Goal: Find specific page/section: Find specific page/section

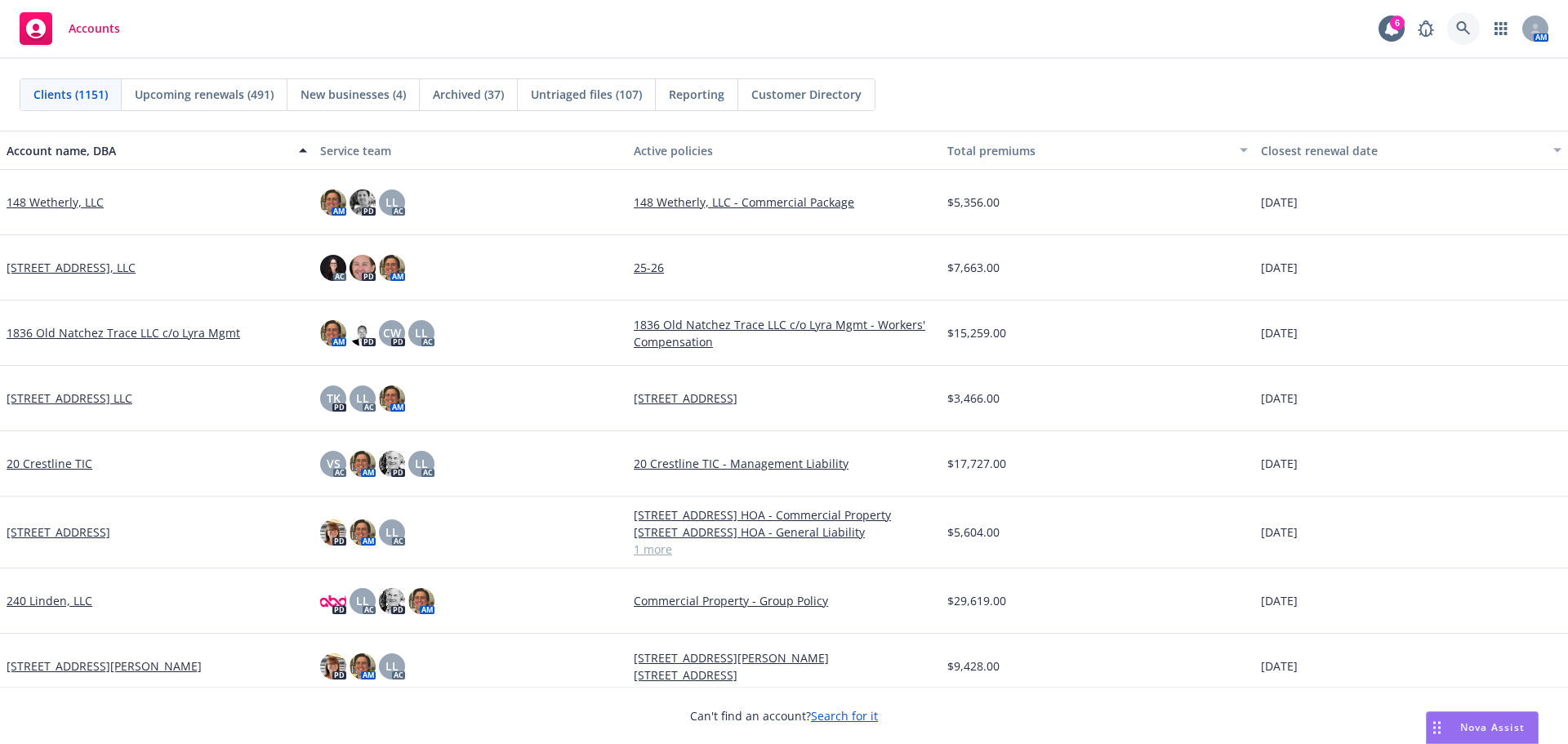
click at [1461, 36] on link at bounding box center [1464, 28] width 33 height 33
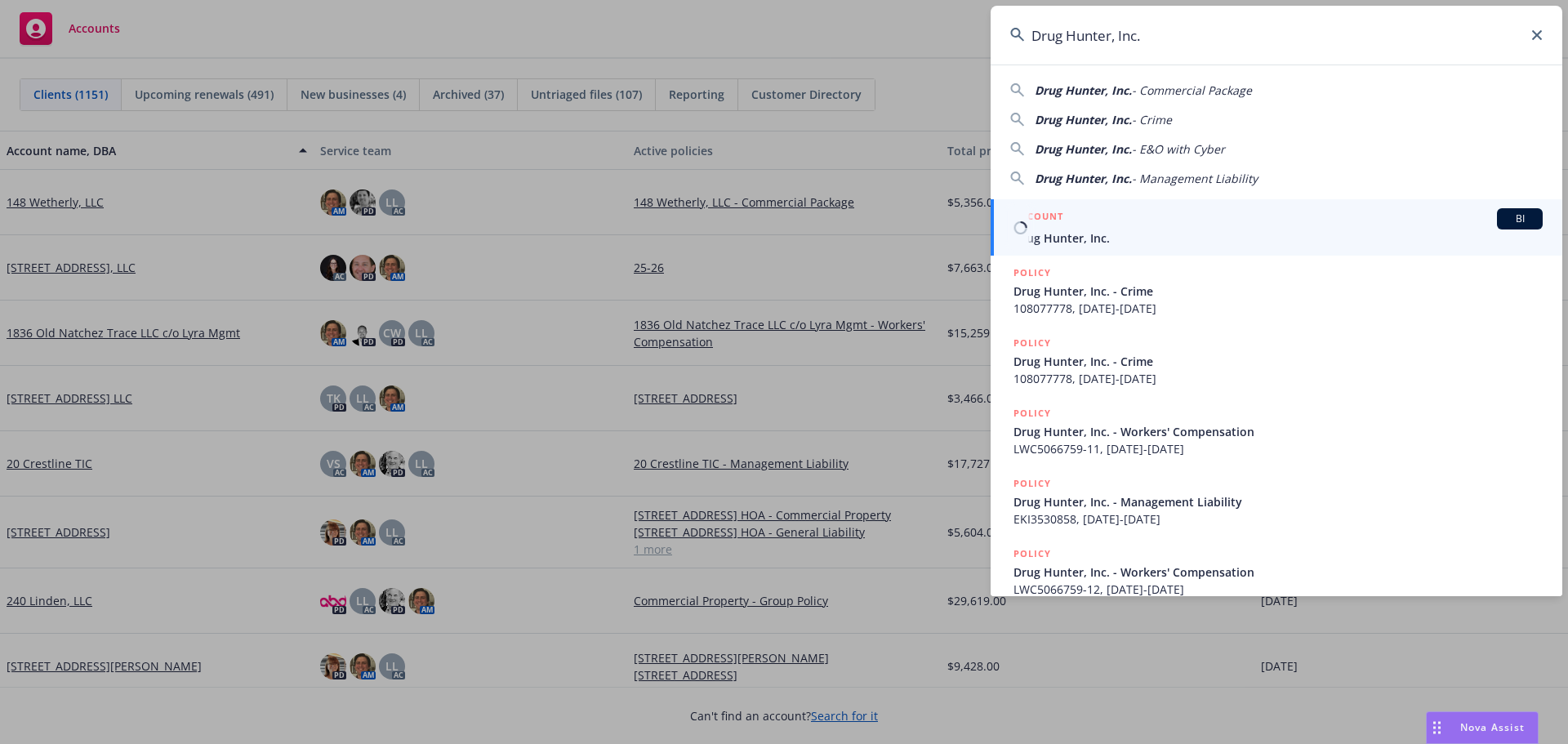
type input "Drug Hunter, Inc."
click at [1071, 237] on span "Drug Hunter, Inc." at bounding box center [1278, 238] width 529 height 17
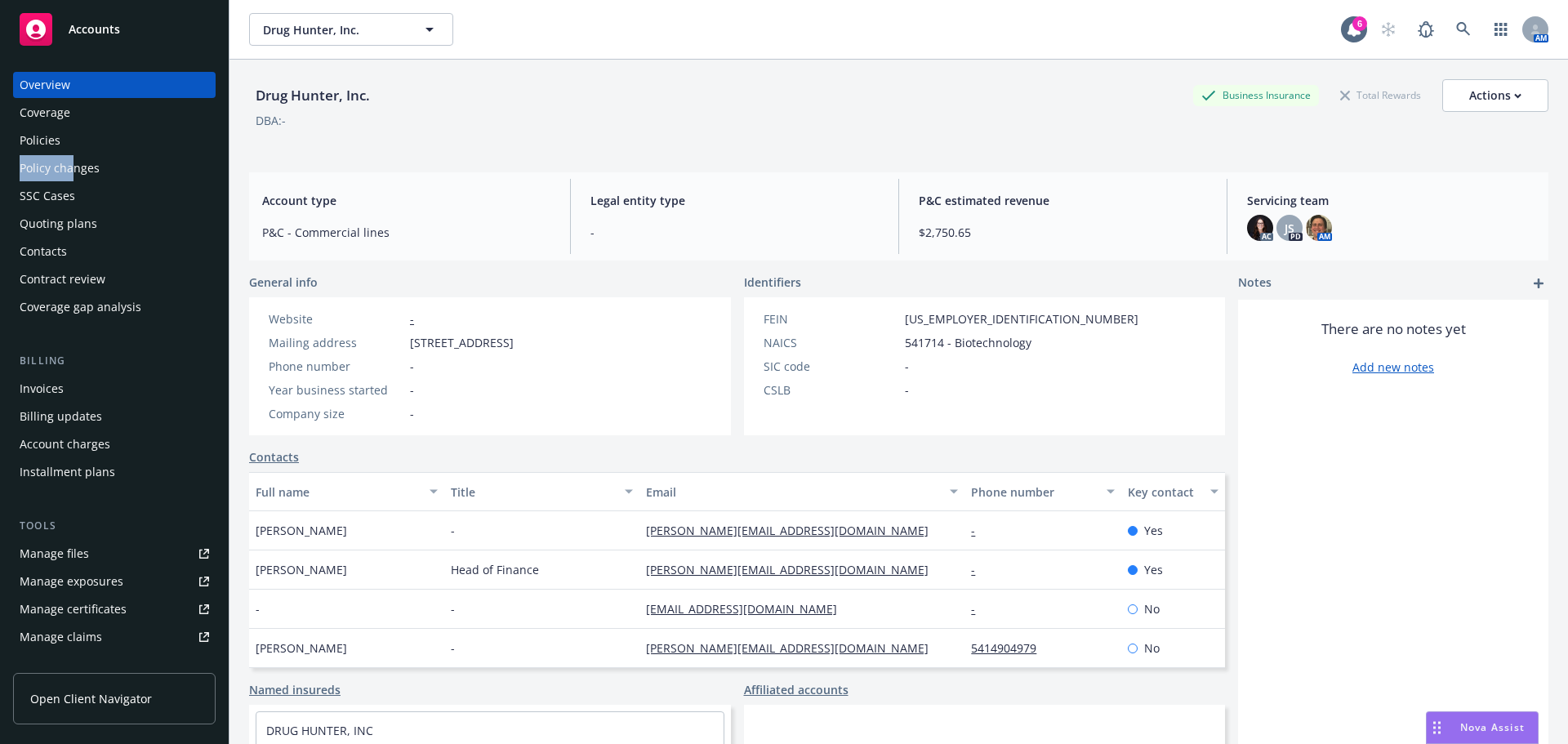
click at [68, 154] on div "Overview Coverage Policies Policy changes SSC Cases Quoting plans Contacts Cont…" at bounding box center [115, 196] width 203 height 248
click at [67, 143] on div "Policies" at bounding box center [114, 140] width 190 height 26
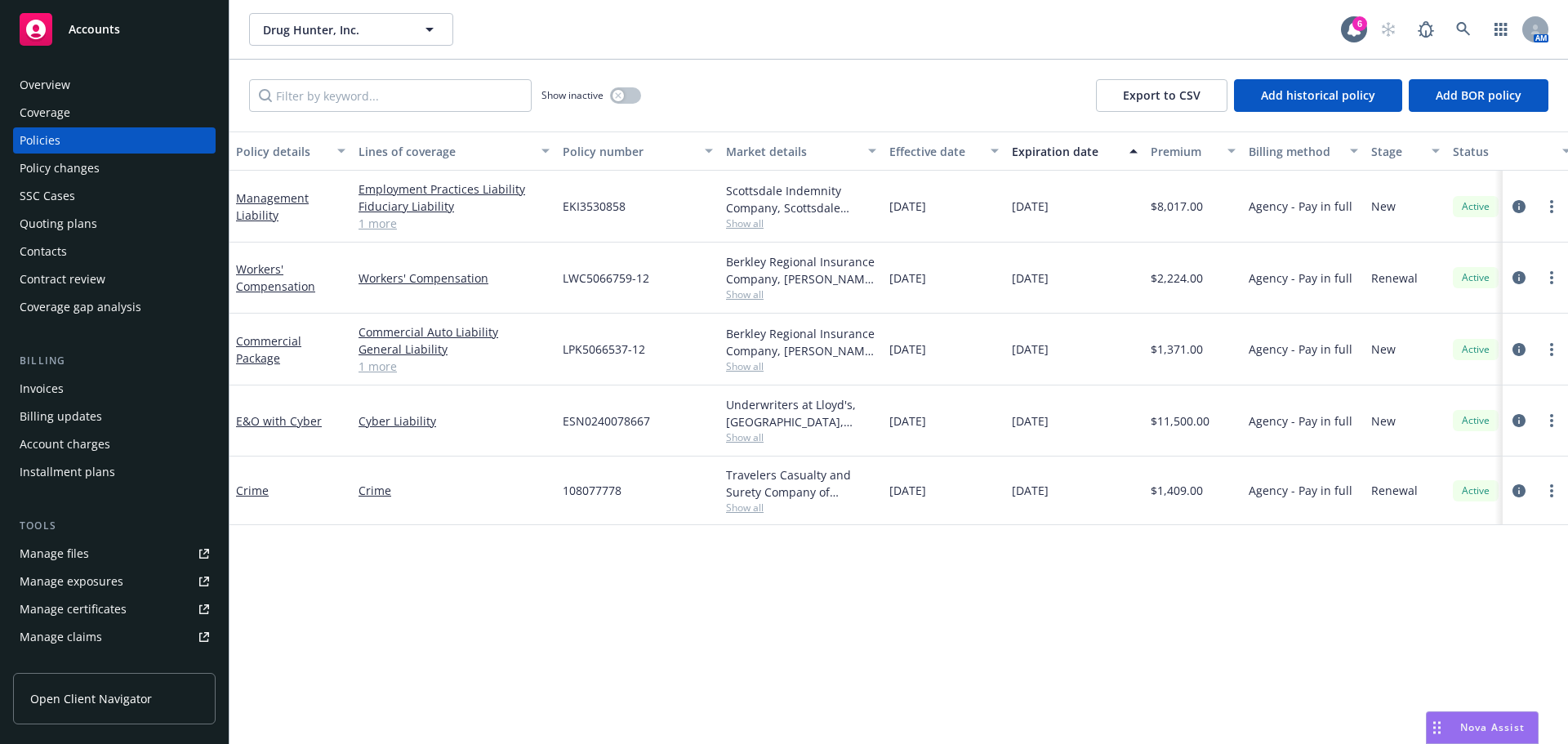
click at [759, 368] on span "Show all" at bounding box center [801, 367] width 150 height 14
click at [736, 297] on span "Show all" at bounding box center [801, 295] width 150 height 14
click at [803, 592] on div "Policy details Lines of coverage Policy number Market details Effective date Ex…" at bounding box center [899, 438] width 1339 height 612
click at [765, 300] on span "Show all" at bounding box center [801, 295] width 150 height 14
click at [1467, 20] on link at bounding box center [1464, 29] width 33 height 33
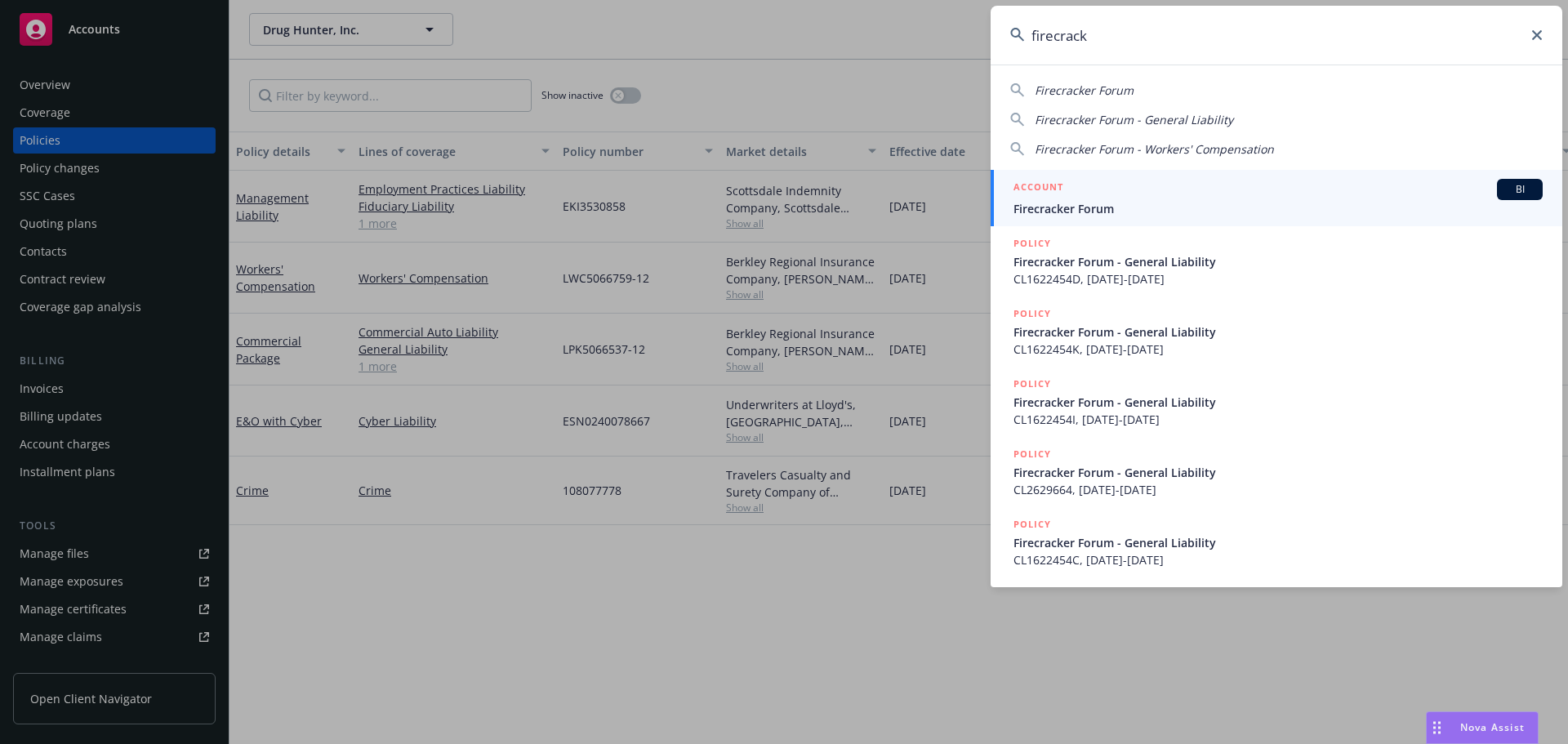
type input "firecrack"
click at [1116, 214] on span "Firecracker Forum" at bounding box center [1278, 208] width 529 height 17
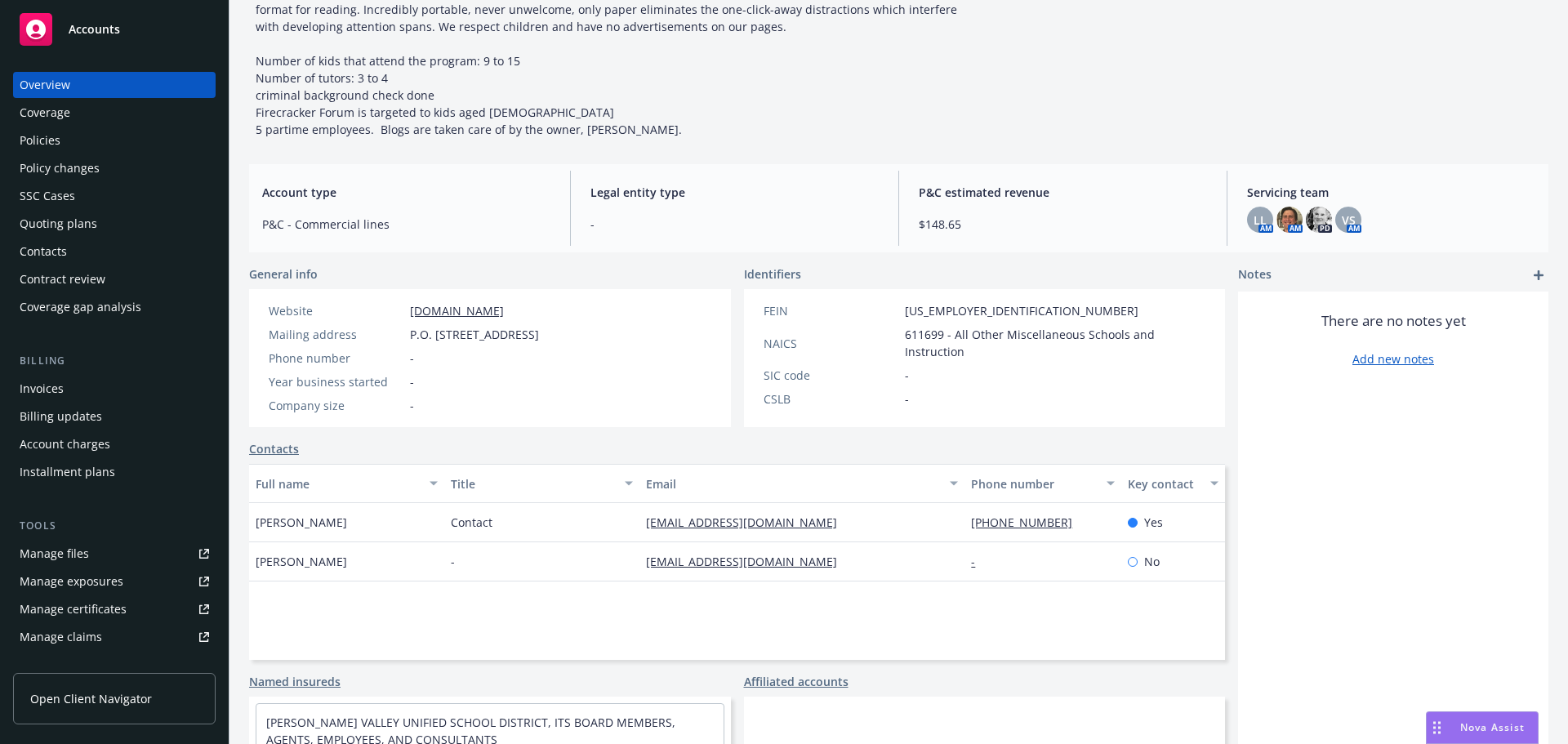
scroll to position [163, 0]
click at [66, 132] on div "Policies" at bounding box center [114, 140] width 190 height 26
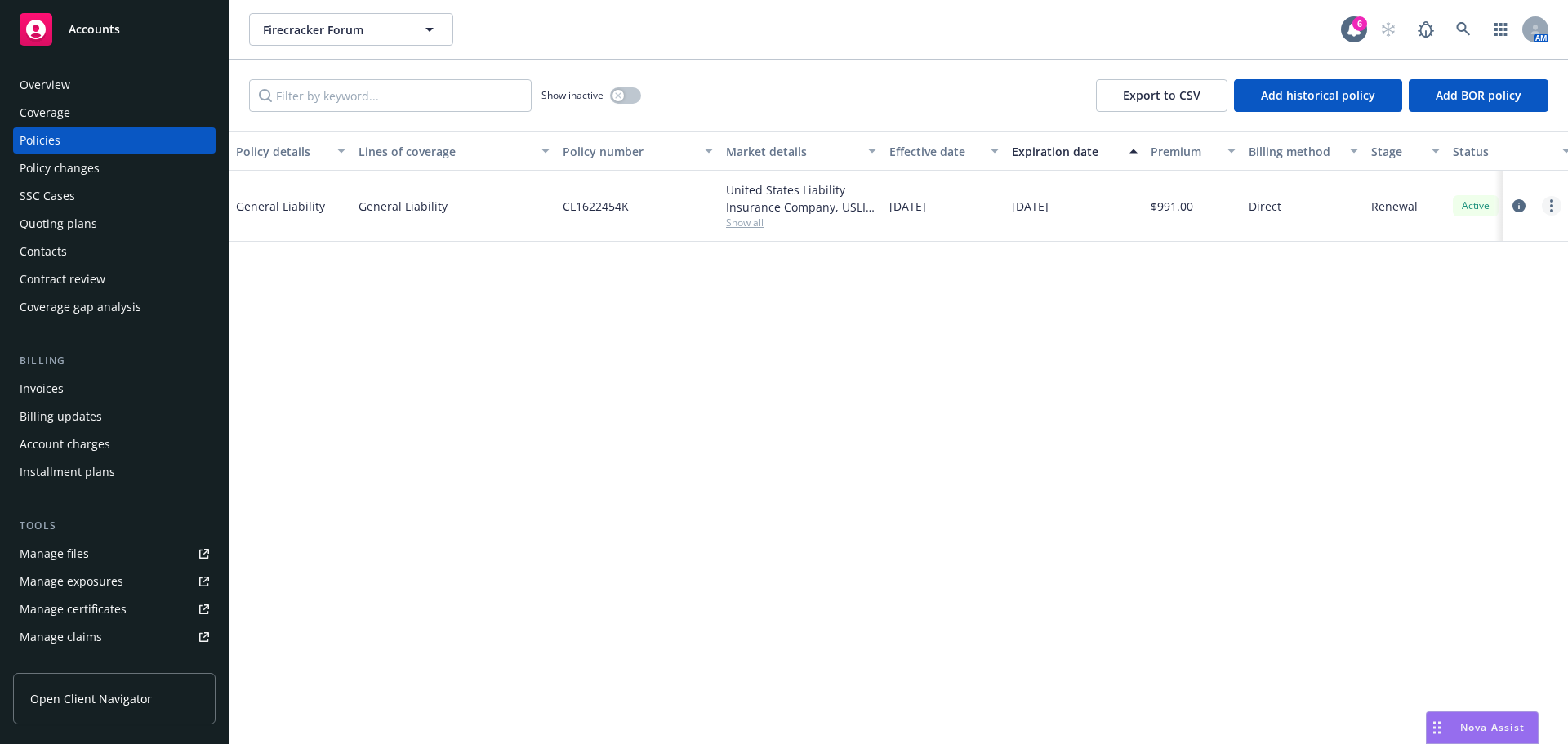
click at [1548, 203] on link "more" at bounding box center [1552, 206] width 20 height 20
click at [1556, 203] on link "more" at bounding box center [1552, 206] width 20 height 20
click at [1564, 198] on div at bounding box center [1535, 206] width 65 height 71
click at [1554, 202] on link "more" at bounding box center [1552, 206] width 20 height 20
click at [1462, 441] on link "Copy logging email" at bounding box center [1465, 435] width 192 height 33
